Goal: Task Accomplishment & Management: Complete application form

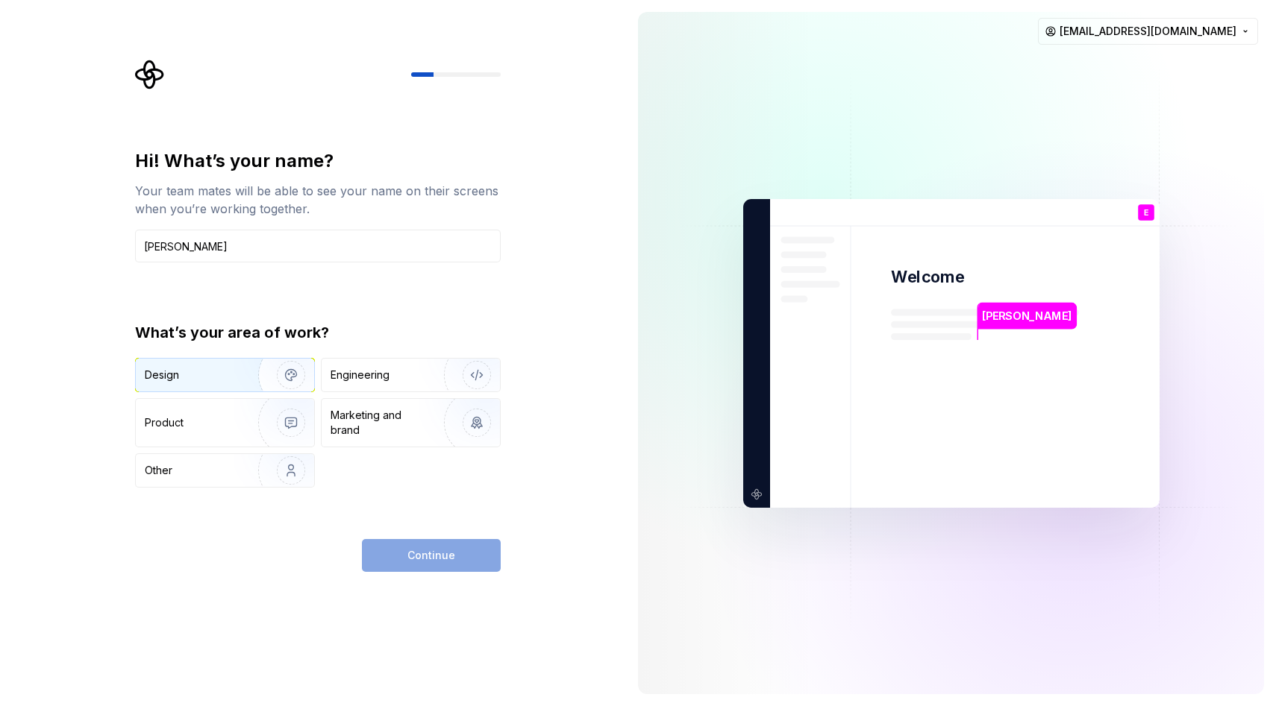
type input "[PERSON_NAME]"
click at [245, 362] on img "button" at bounding box center [280, 375] width 95 height 100
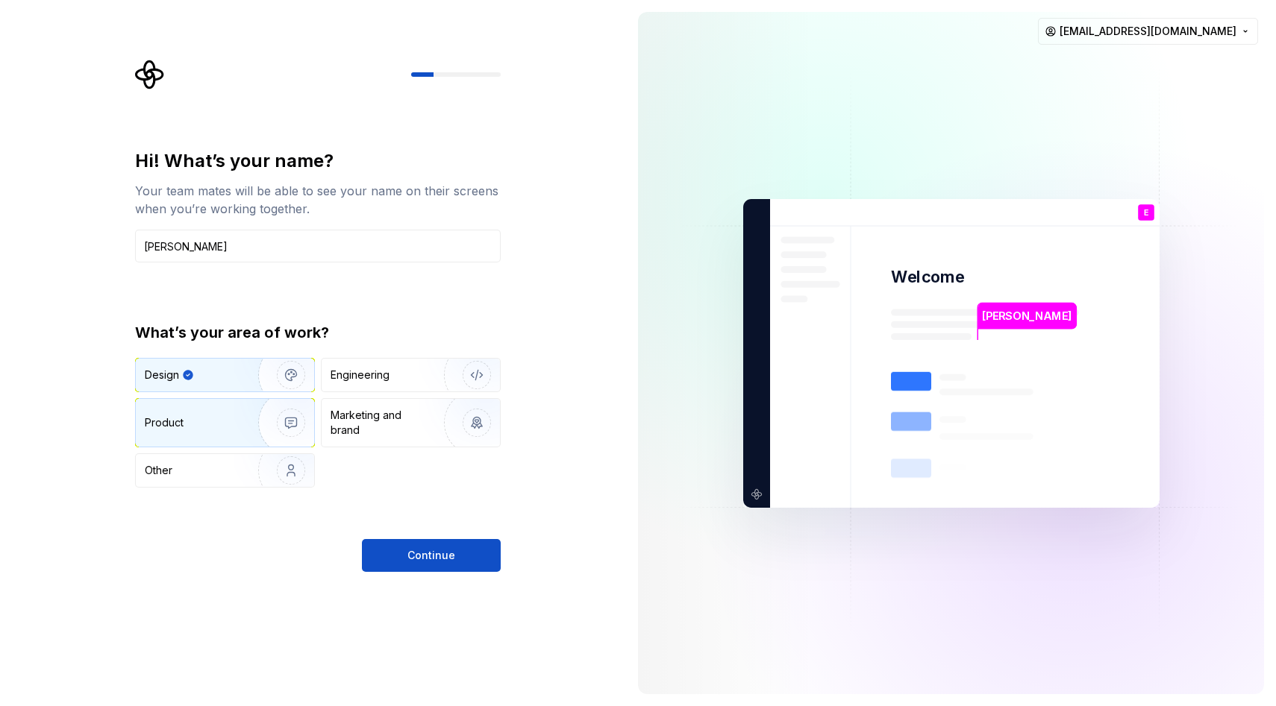
click at [248, 407] on img "button" at bounding box center [280, 423] width 95 height 100
click at [245, 377] on img "button" at bounding box center [280, 375] width 95 height 100
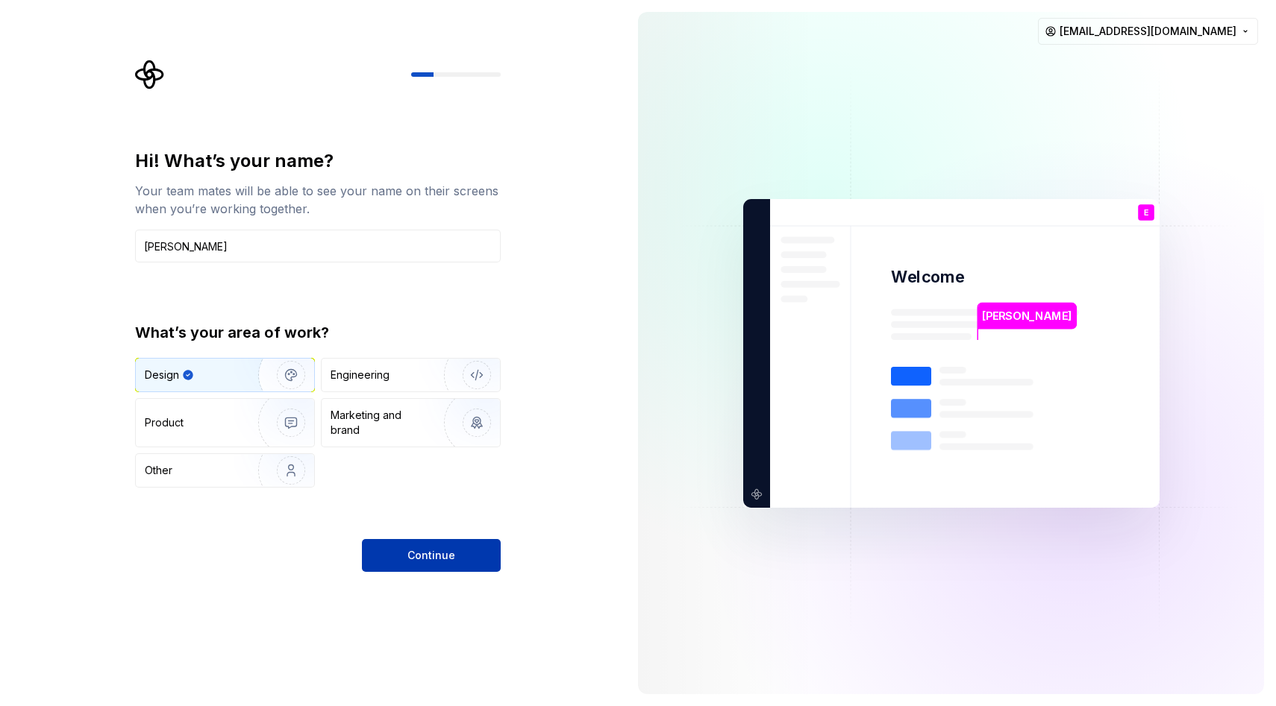
click at [414, 546] on button "Continue" at bounding box center [431, 555] width 139 height 33
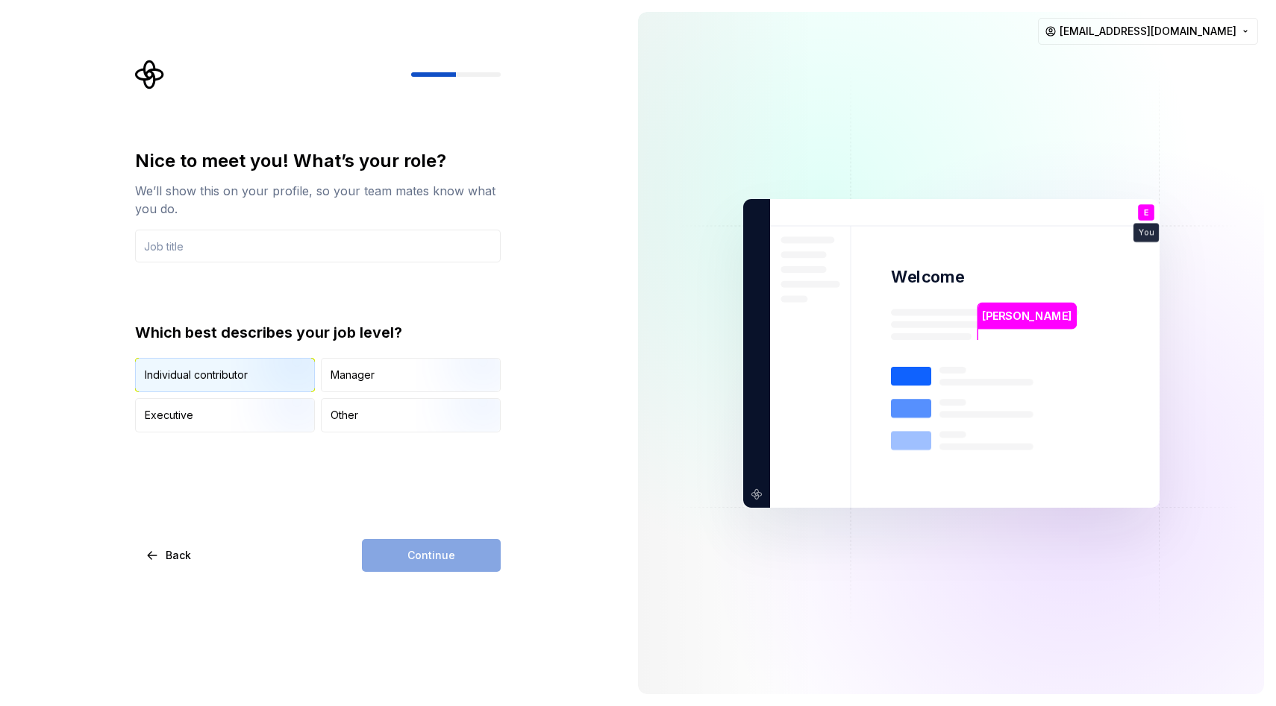
click at [263, 389] on img "button" at bounding box center [278, 394] width 95 height 100
click at [275, 249] on input "text" at bounding box center [318, 246] width 366 height 33
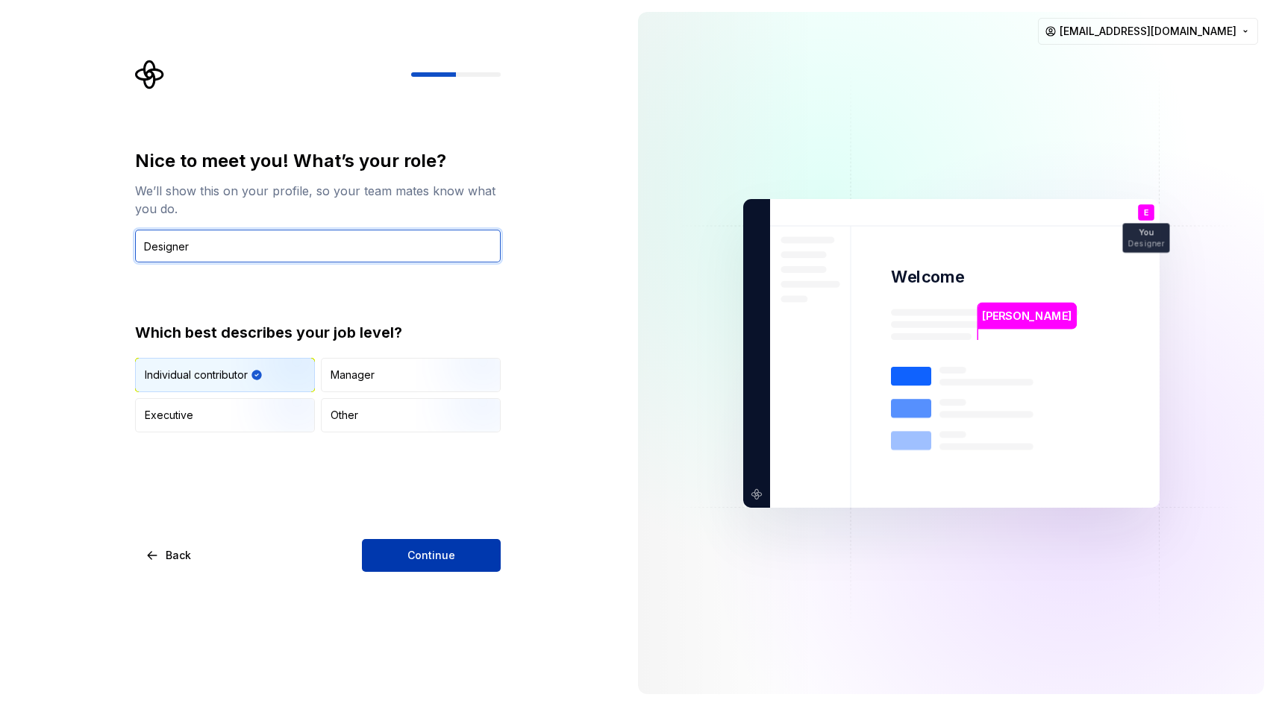
type input "Designer"
click at [392, 557] on button "Continue" at bounding box center [431, 555] width 139 height 33
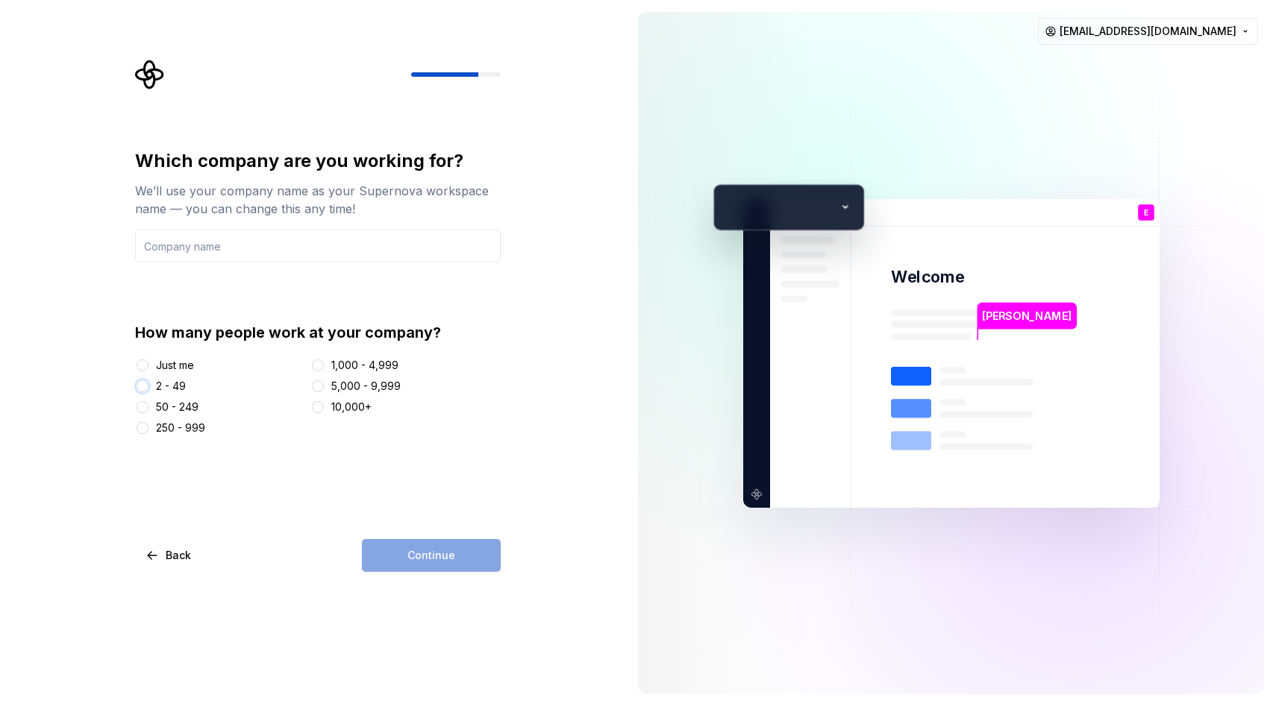
click at [137, 389] on button "2 - 49" at bounding box center [143, 386] width 12 height 12
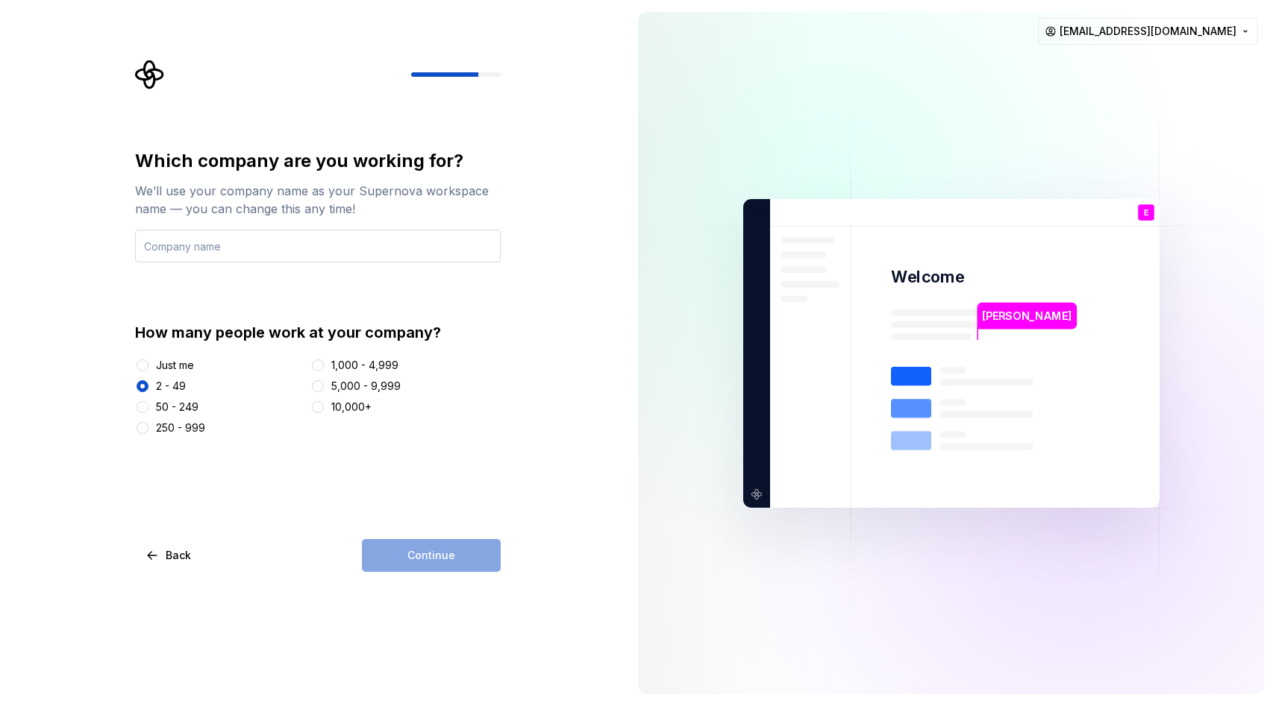
click at [166, 241] on input "text" at bounding box center [318, 246] width 366 height 33
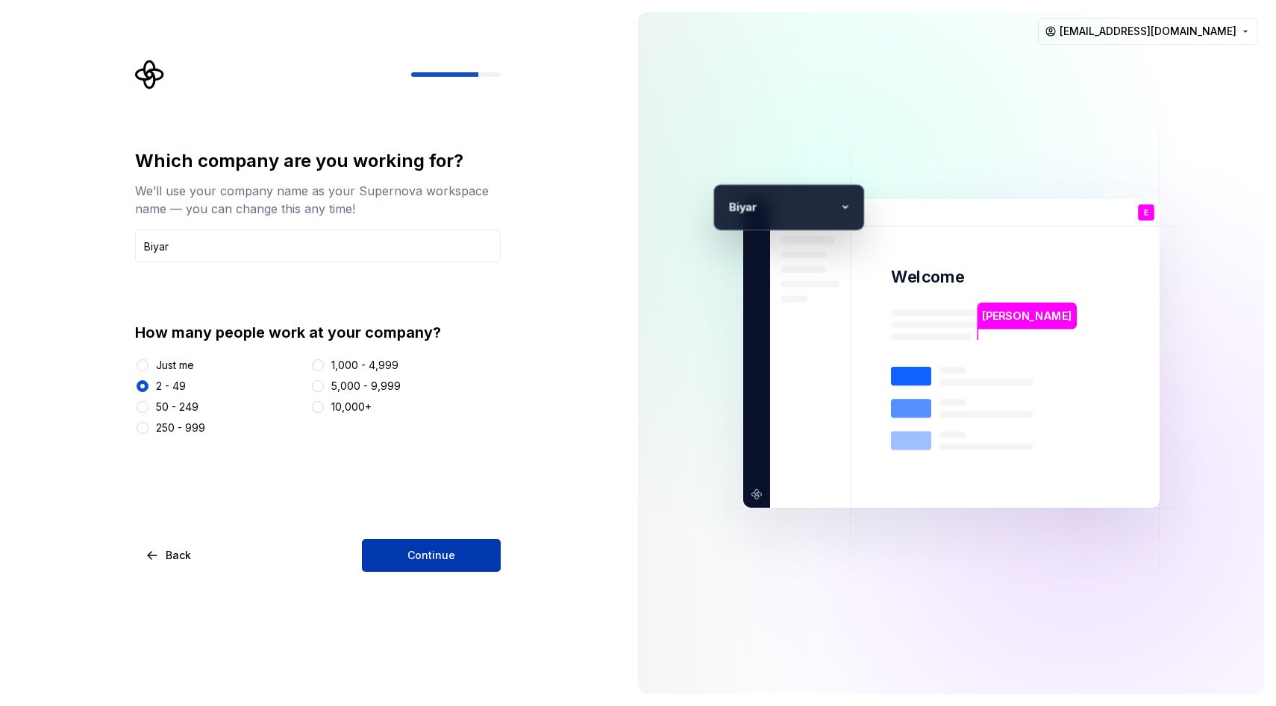
click at [384, 548] on button "Continue" at bounding box center [431, 555] width 139 height 33
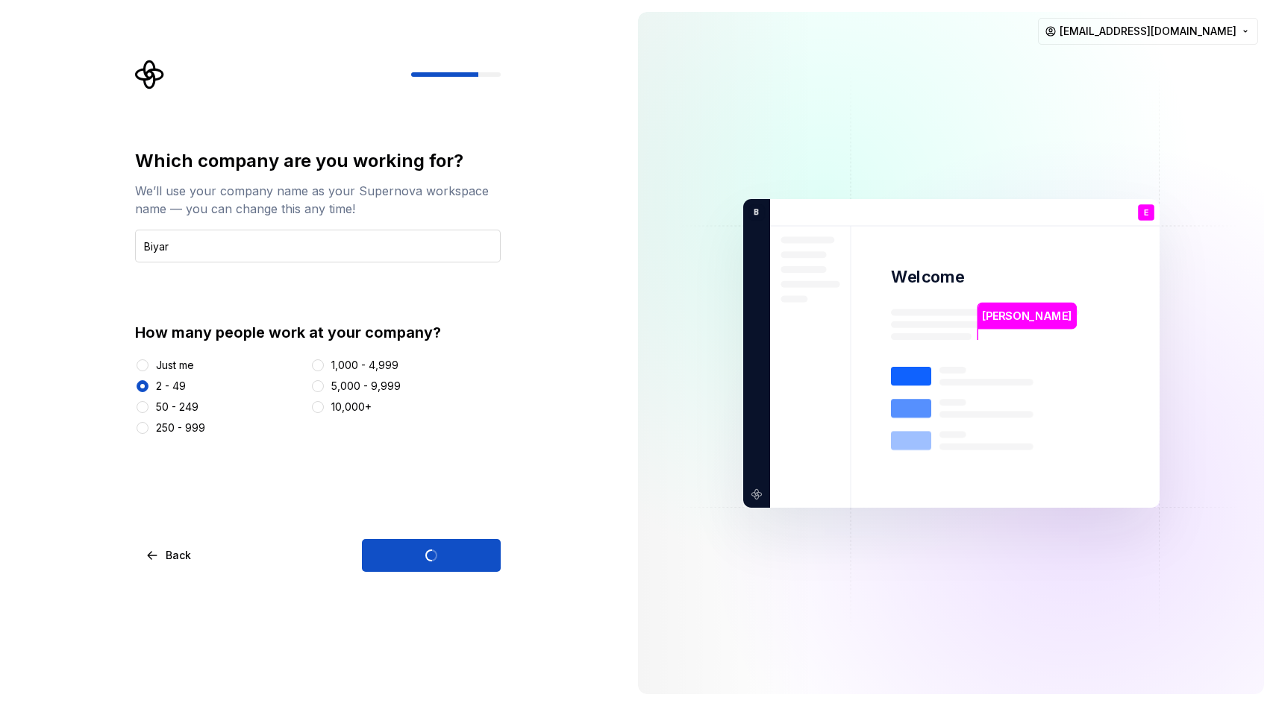
click at [219, 247] on input "Biyar" at bounding box center [318, 246] width 366 height 33
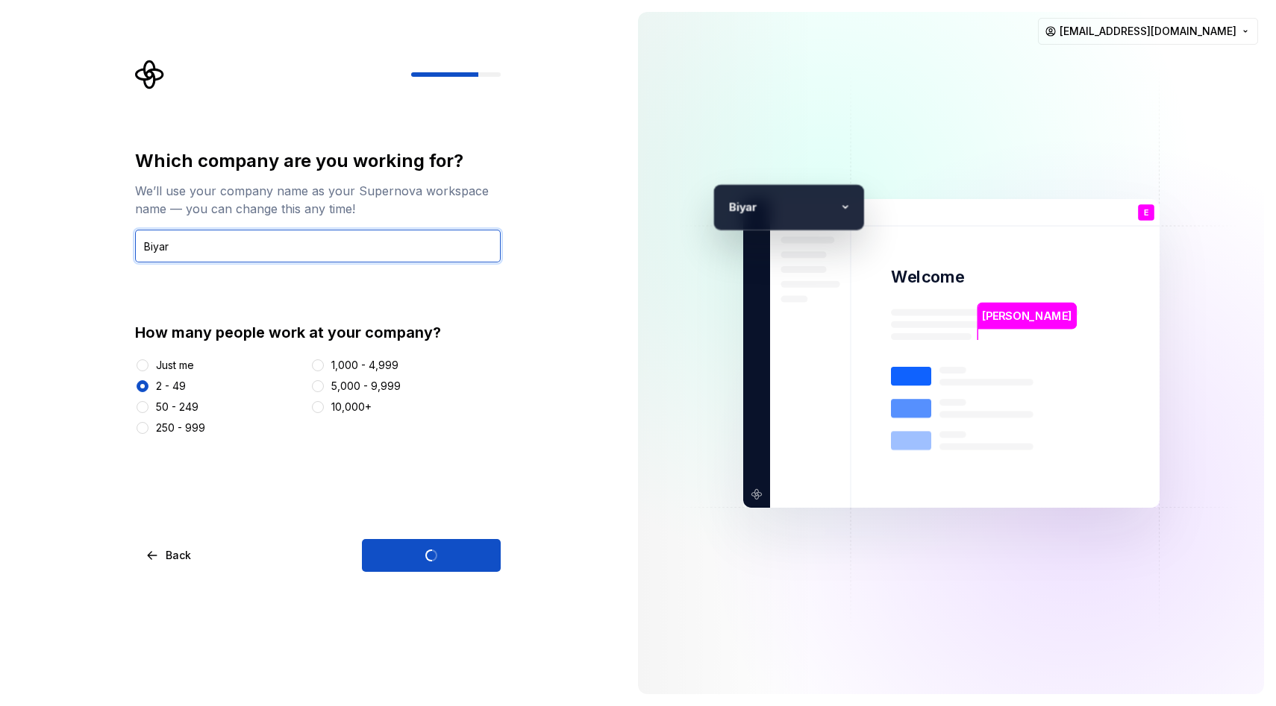
click at [219, 247] on input "Biyar" at bounding box center [318, 246] width 366 height 33
type input "Boifiok"
click at [263, 495] on div "Which company are you working for? We’ll use your company name as your Supernov…" at bounding box center [318, 360] width 366 height 423
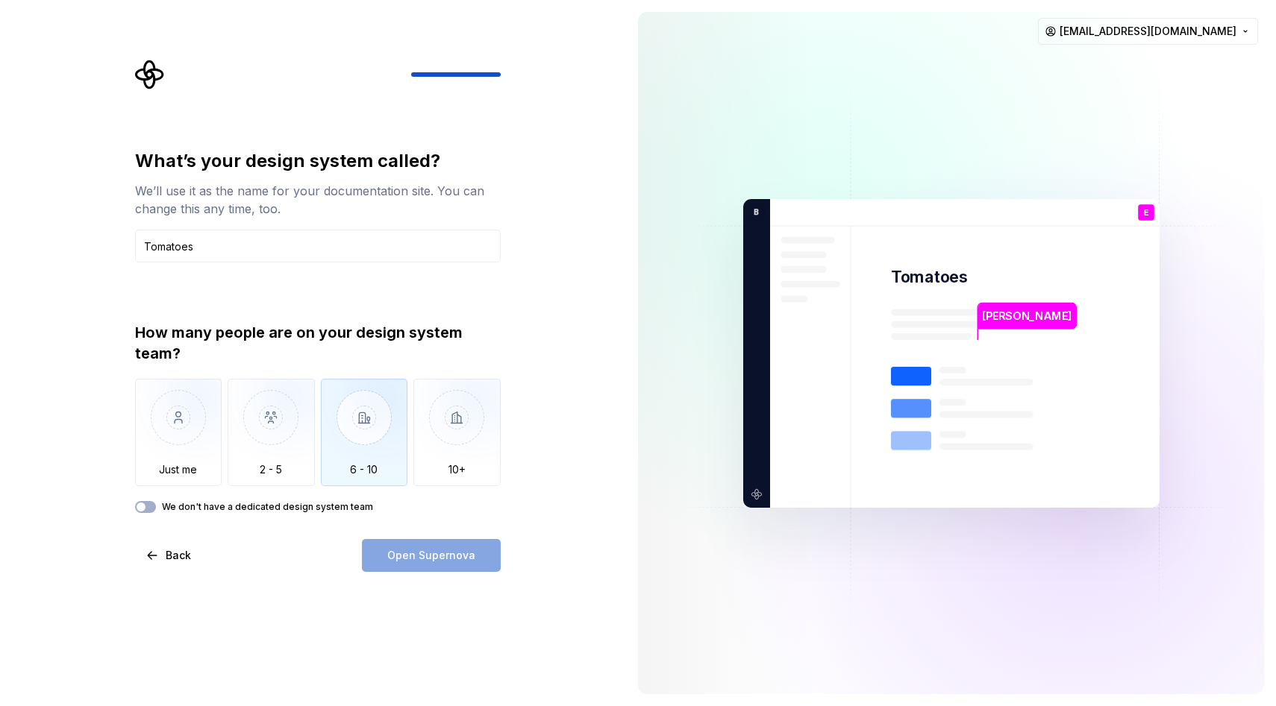
type input "Tomatoes"
click at [356, 425] on img "button" at bounding box center [364, 429] width 87 height 100
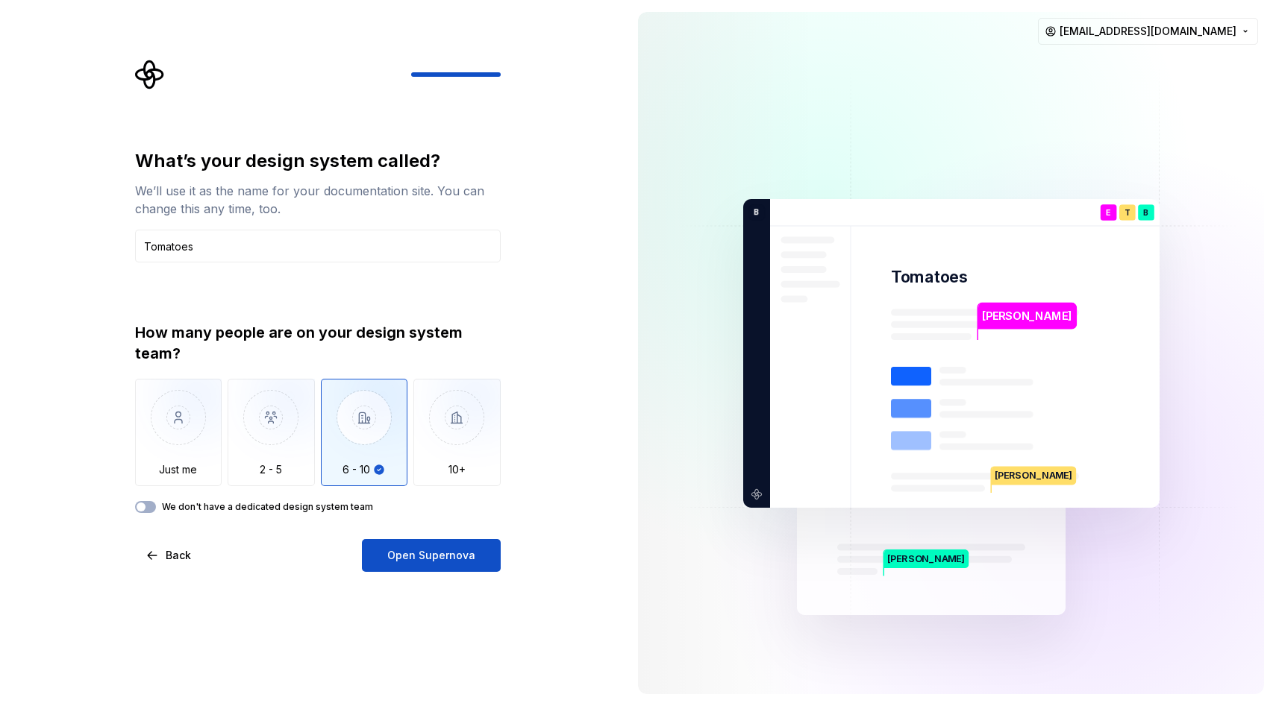
click at [314, 503] on label "We don't have a dedicated design system team" at bounding box center [267, 507] width 211 height 12
click at [156, 503] on button "We don't have a dedicated design system team" at bounding box center [145, 507] width 21 height 12
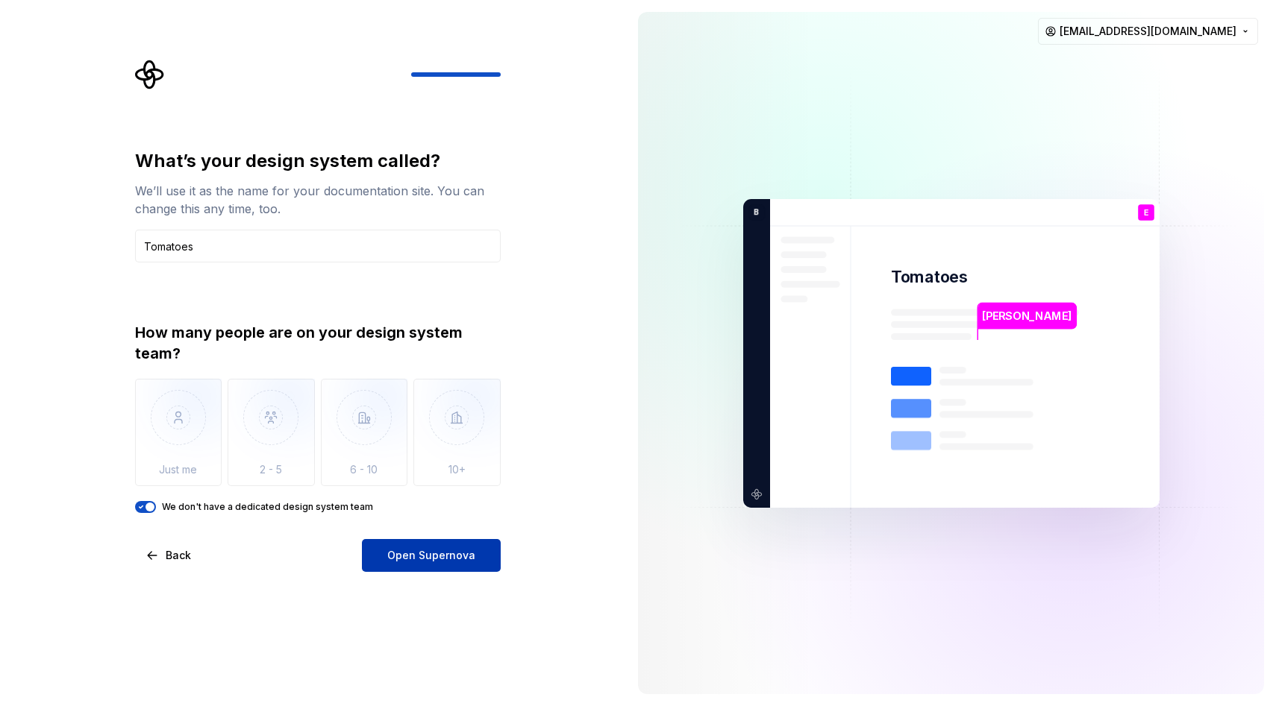
click at [380, 556] on button "Open Supernova" at bounding box center [431, 555] width 139 height 33
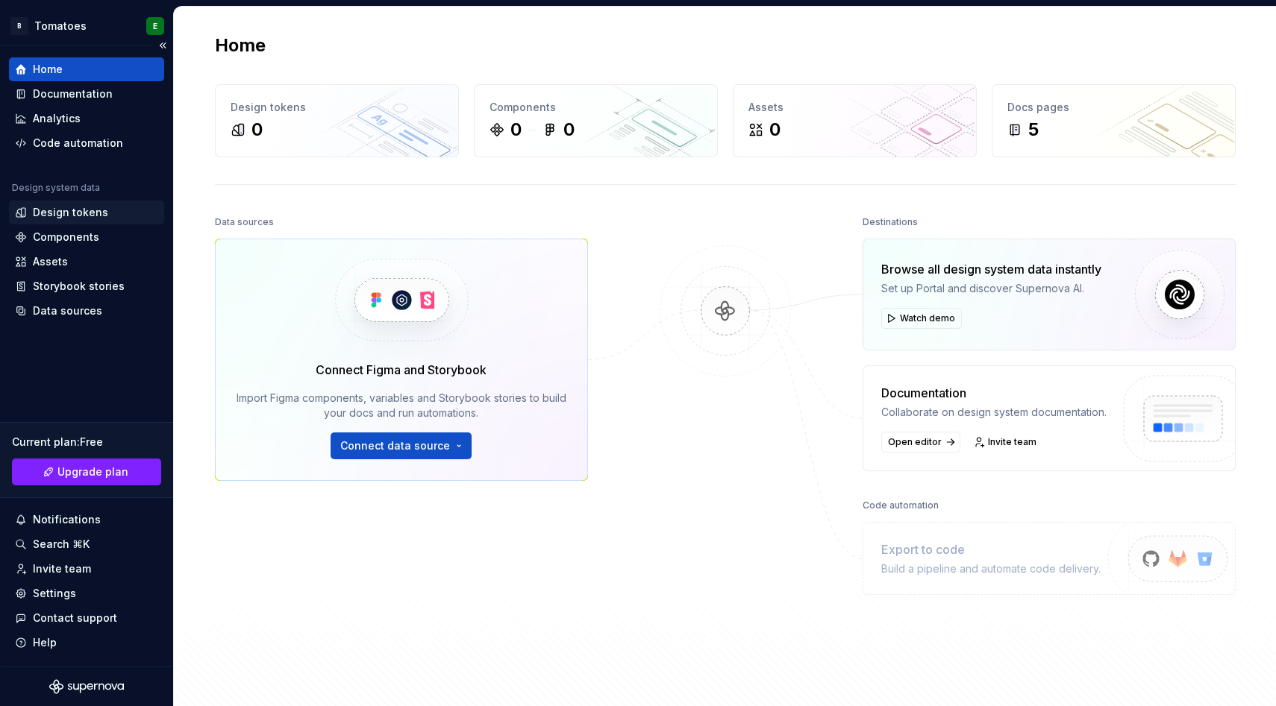
click at [86, 210] on div "Design tokens" at bounding box center [70, 212] width 75 height 15
